Goal: Transaction & Acquisition: Purchase product/service

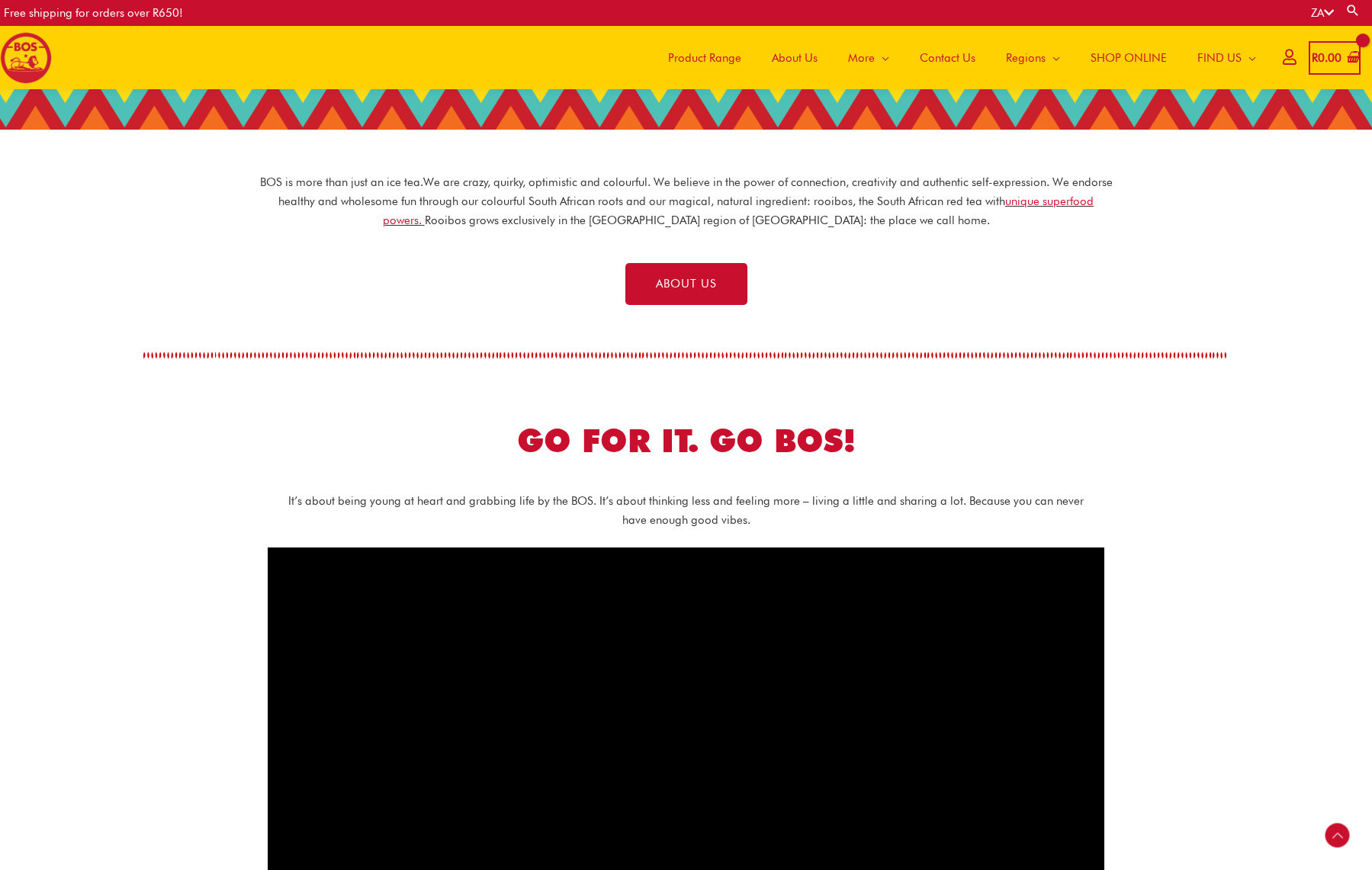
scroll to position [429, 0]
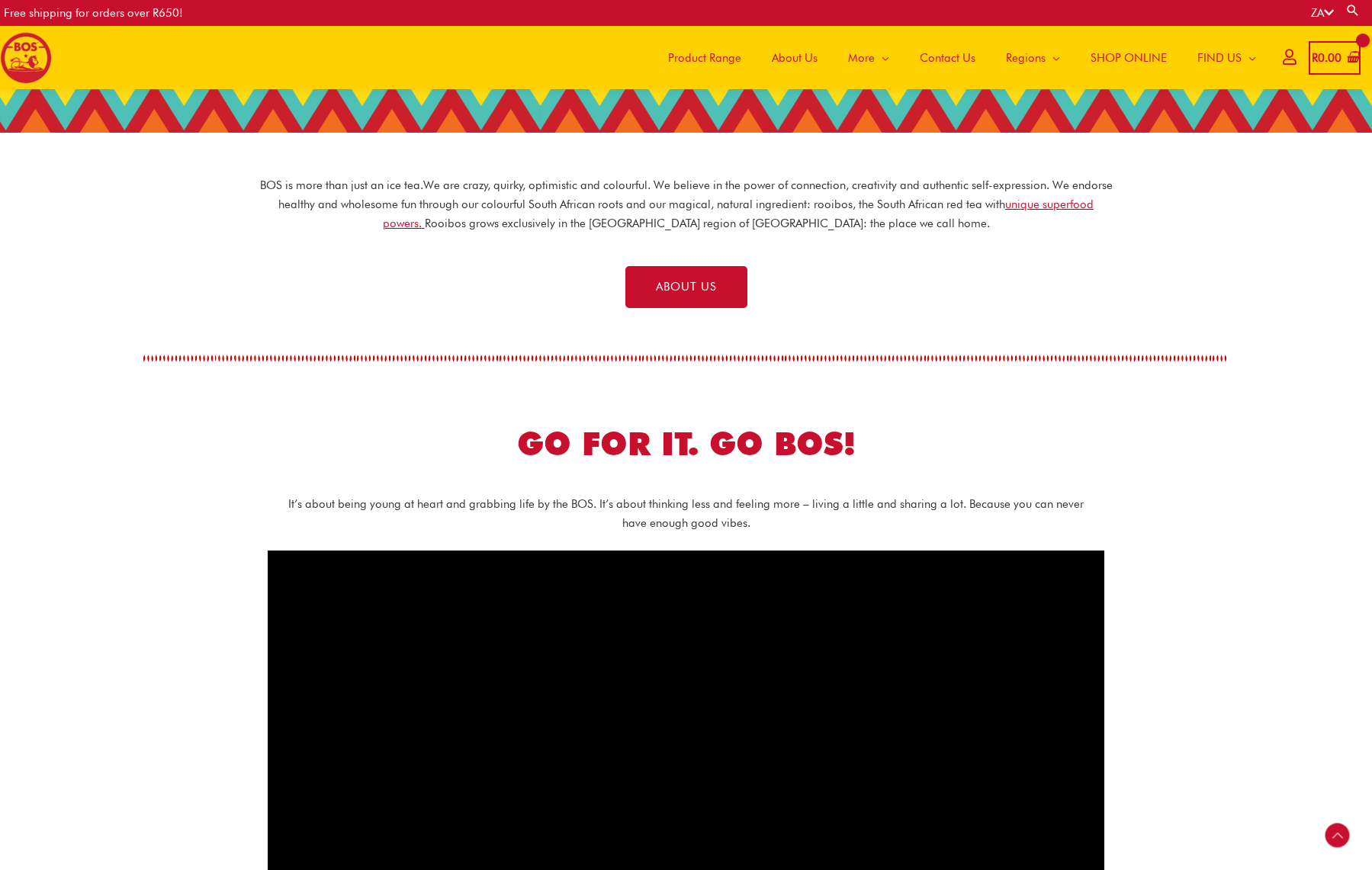
click at [1121, 62] on span "SHOP ONLINE" at bounding box center [1129, 58] width 77 height 46
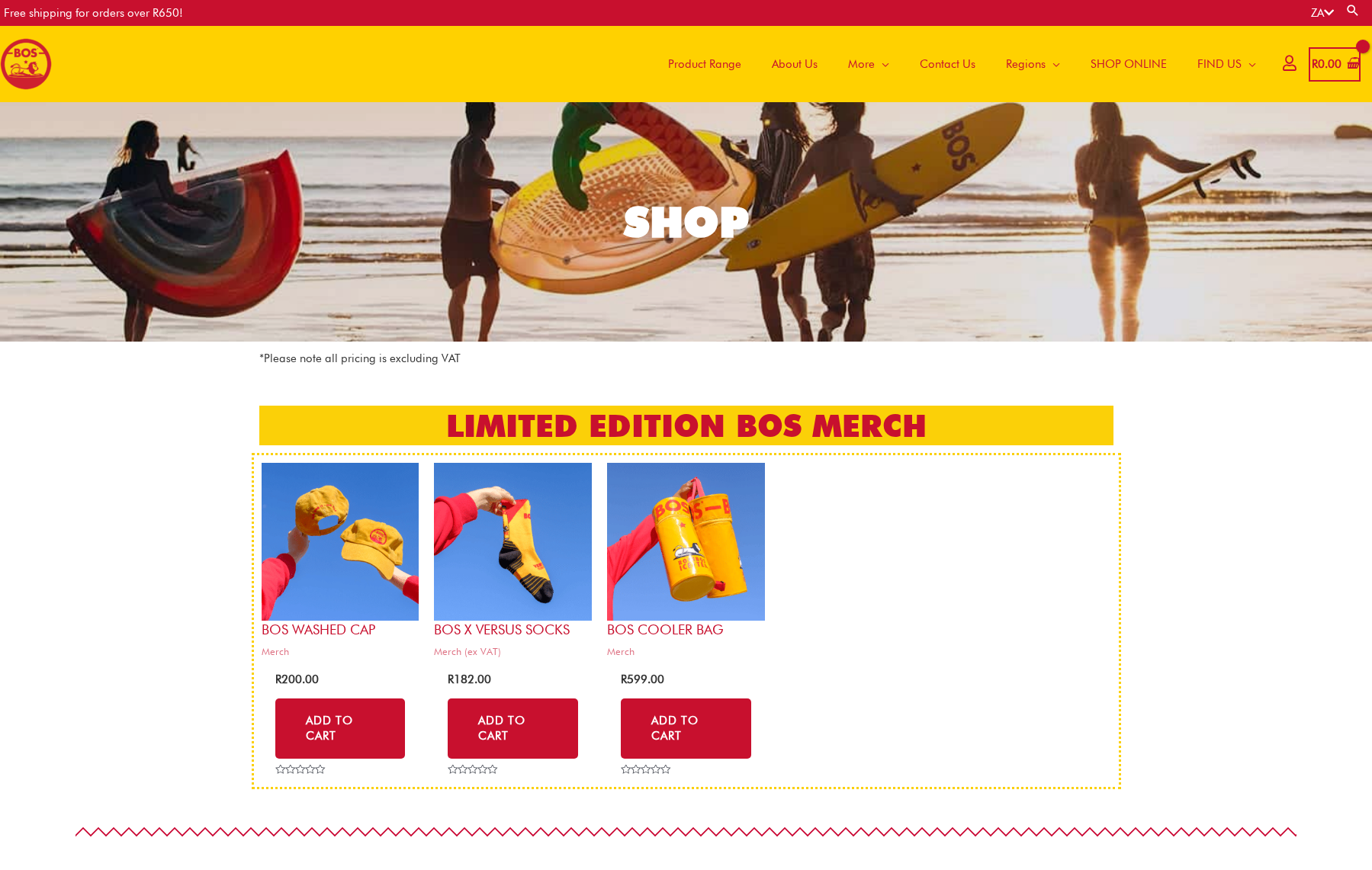
click at [29, 79] on img at bounding box center [26, 64] width 52 height 52
